Goal: Communication & Community: Answer question/provide support

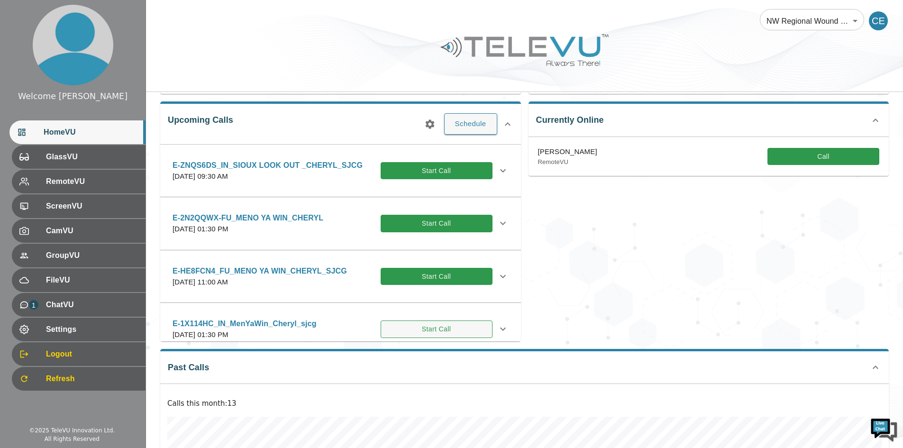
click at [439, 202] on button "Start Call" at bounding box center [437, 329] width 112 height 18
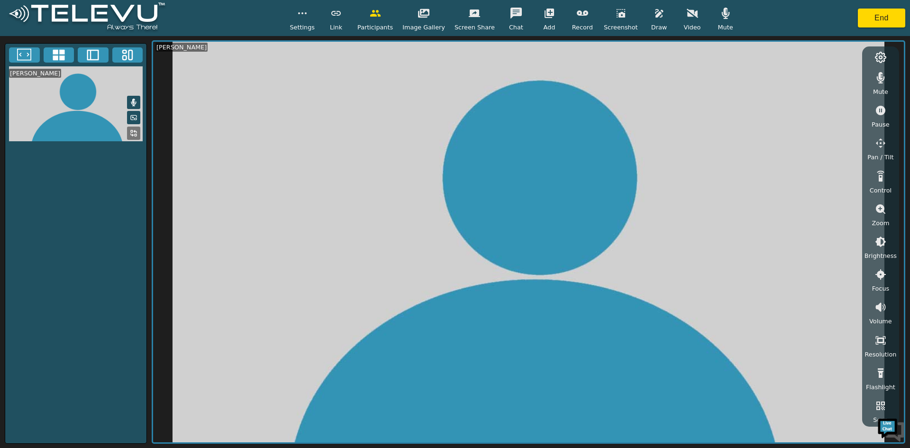
click at [454, 15] on icon "button" at bounding box center [725, 13] width 11 height 11
click at [454, 13] on button "End" at bounding box center [881, 18] width 47 height 19
